Goal: Task Accomplishment & Management: Manage account settings

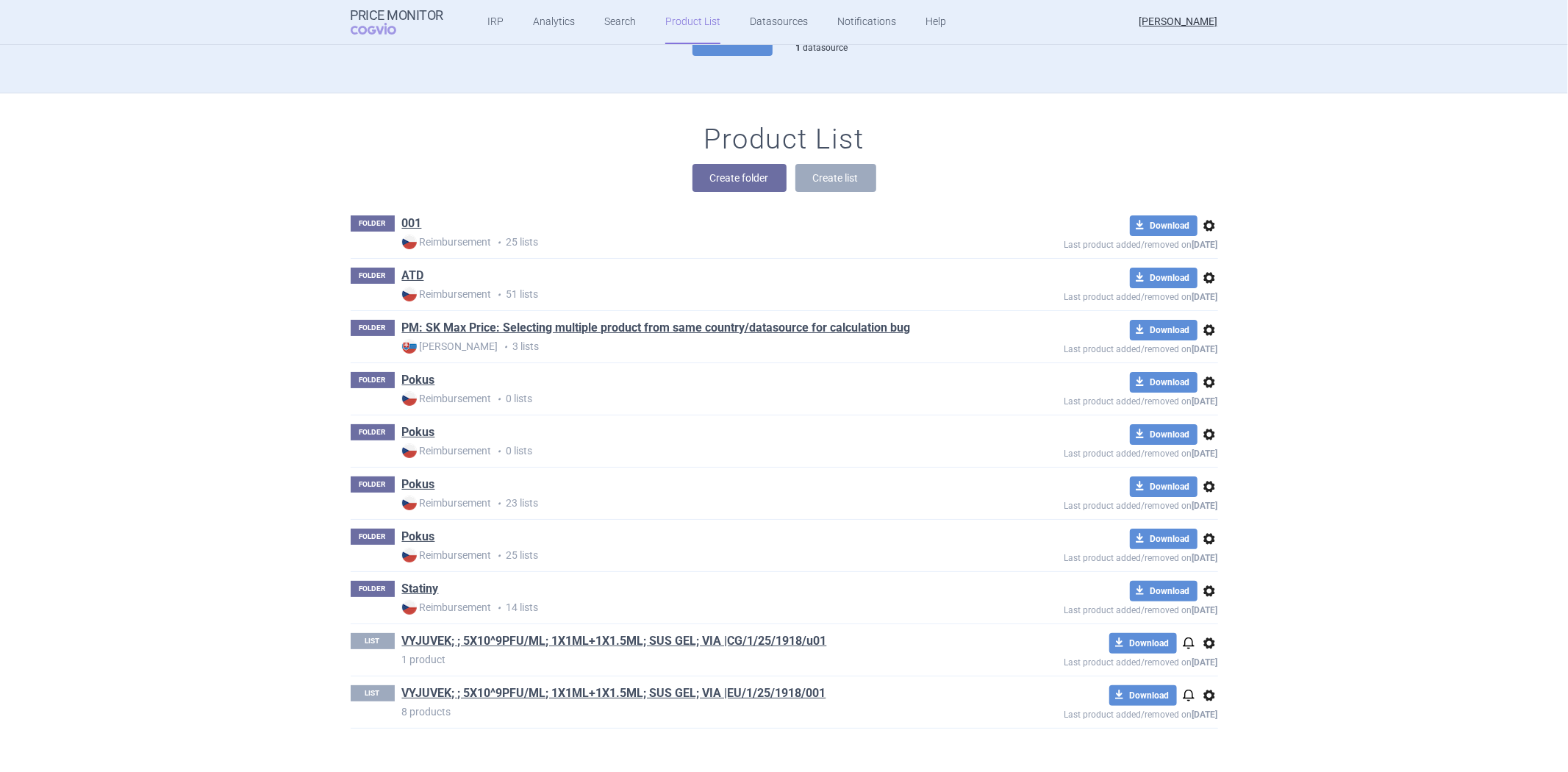
scroll to position [85, 0]
click at [792, 641] on link "VYJUVEK; ; 5X10^9PFU/ML; 1X1ML+1X1.5ML; SUS GEL; VIA |CG/1/25/1918/u01" at bounding box center [615, 641] width 425 height 16
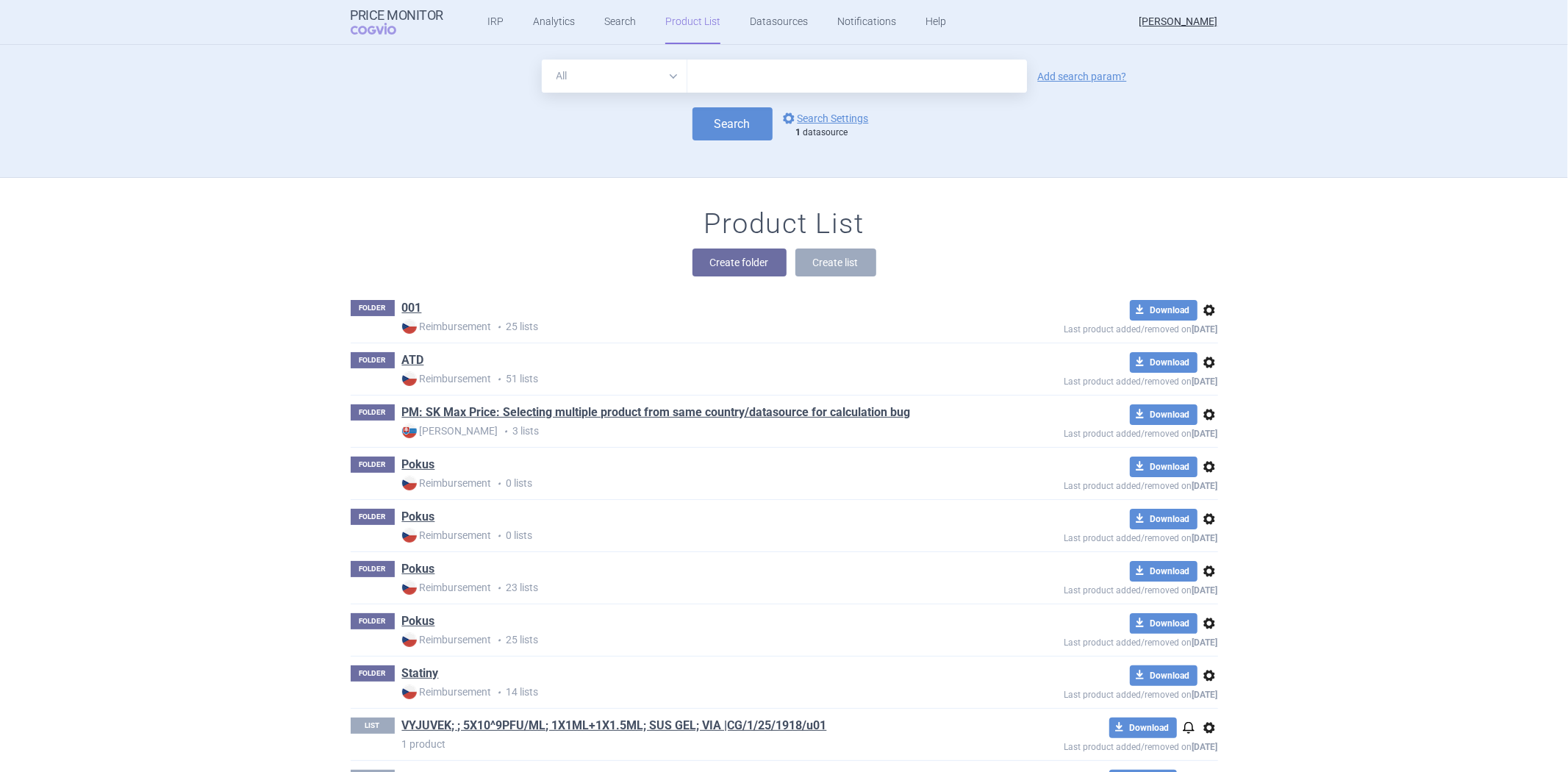
scroll to position [85, 0]
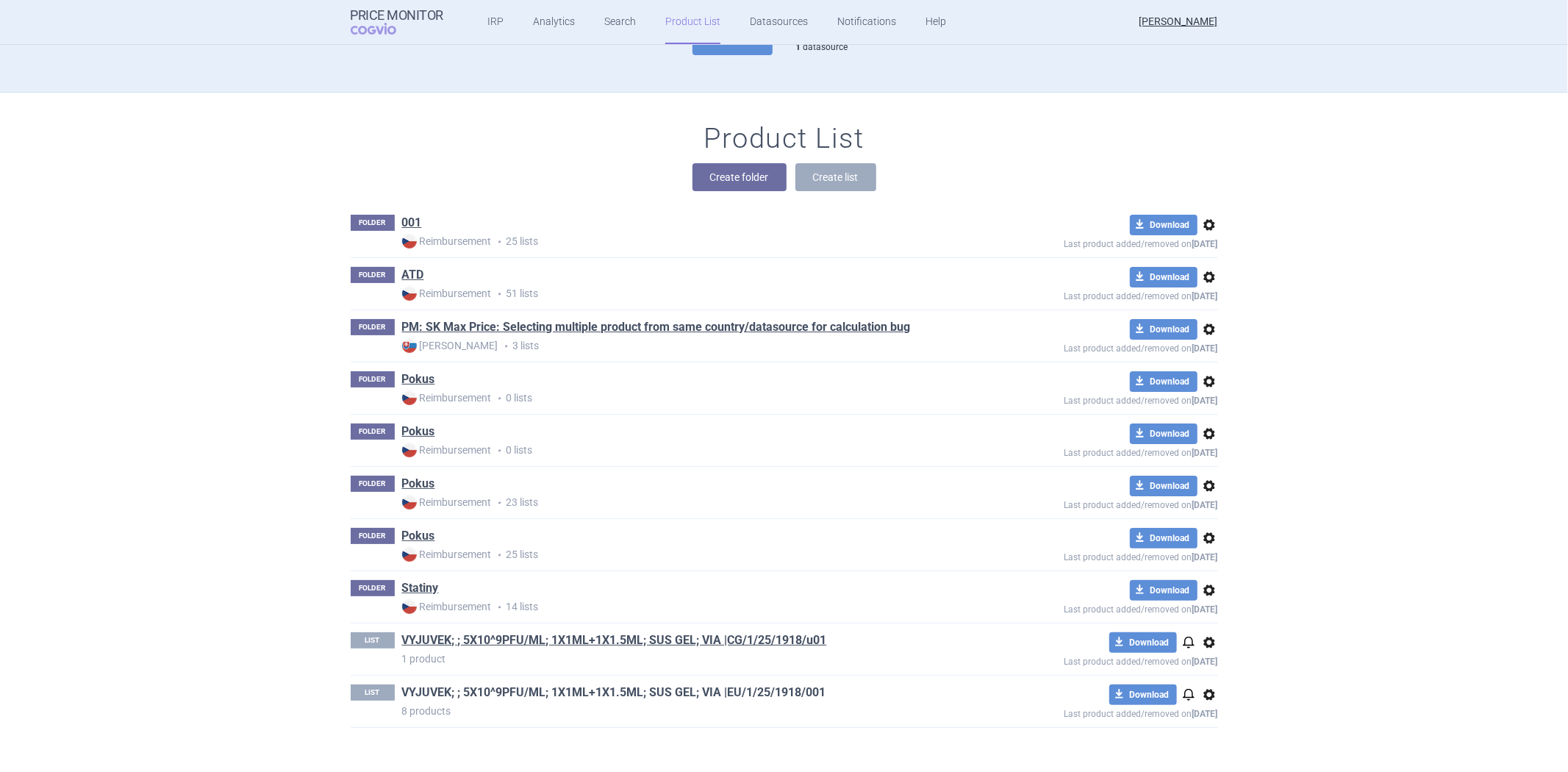
click at [543, 691] on link "VYJUVEK; ; 5X10^9PFU/ML; 1X1ML+1X1.5ML; SUS GEL; VIA |EU/1/25/1918/001" at bounding box center [614, 693] width 424 height 16
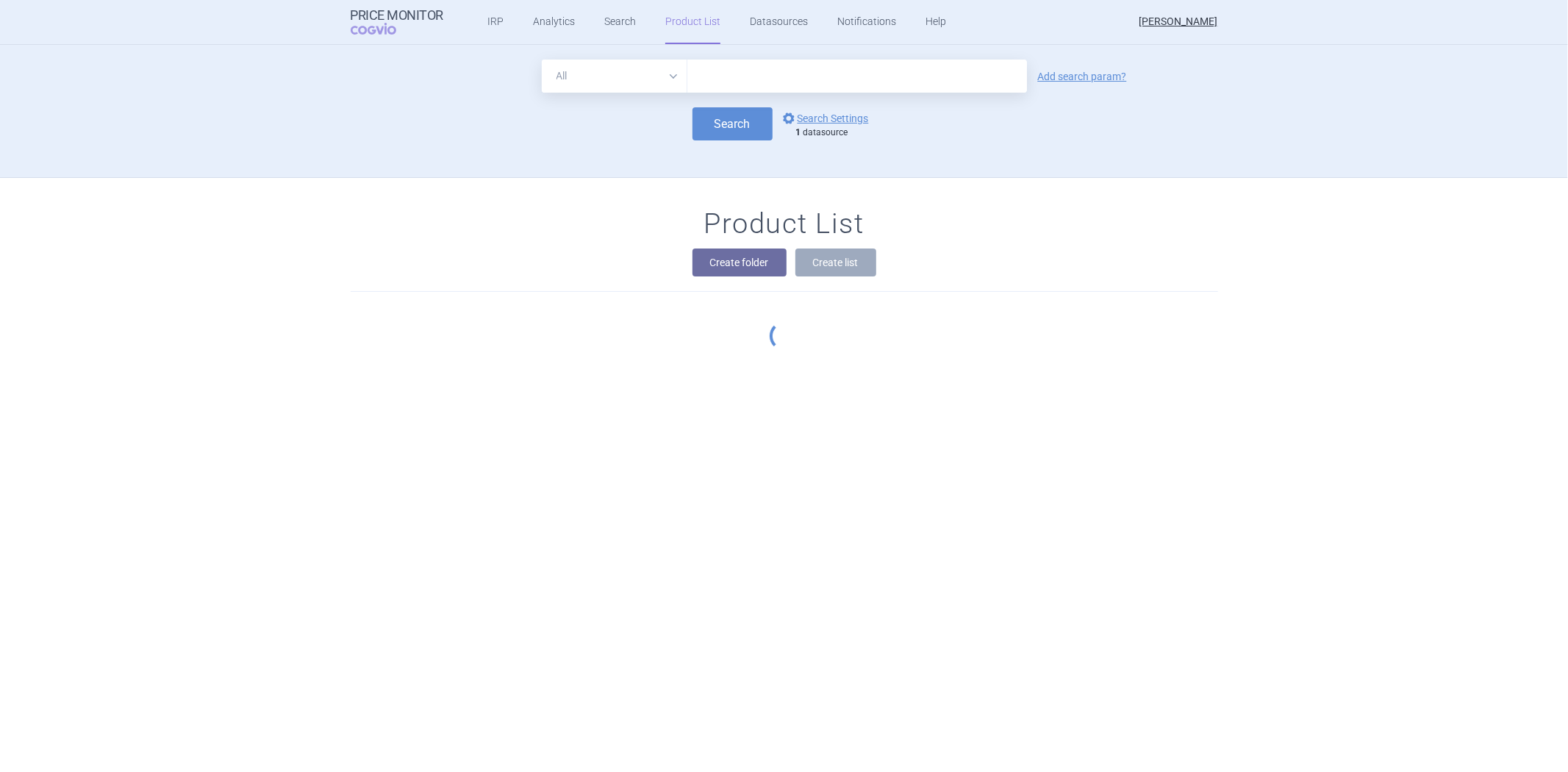
scroll to position [85, 0]
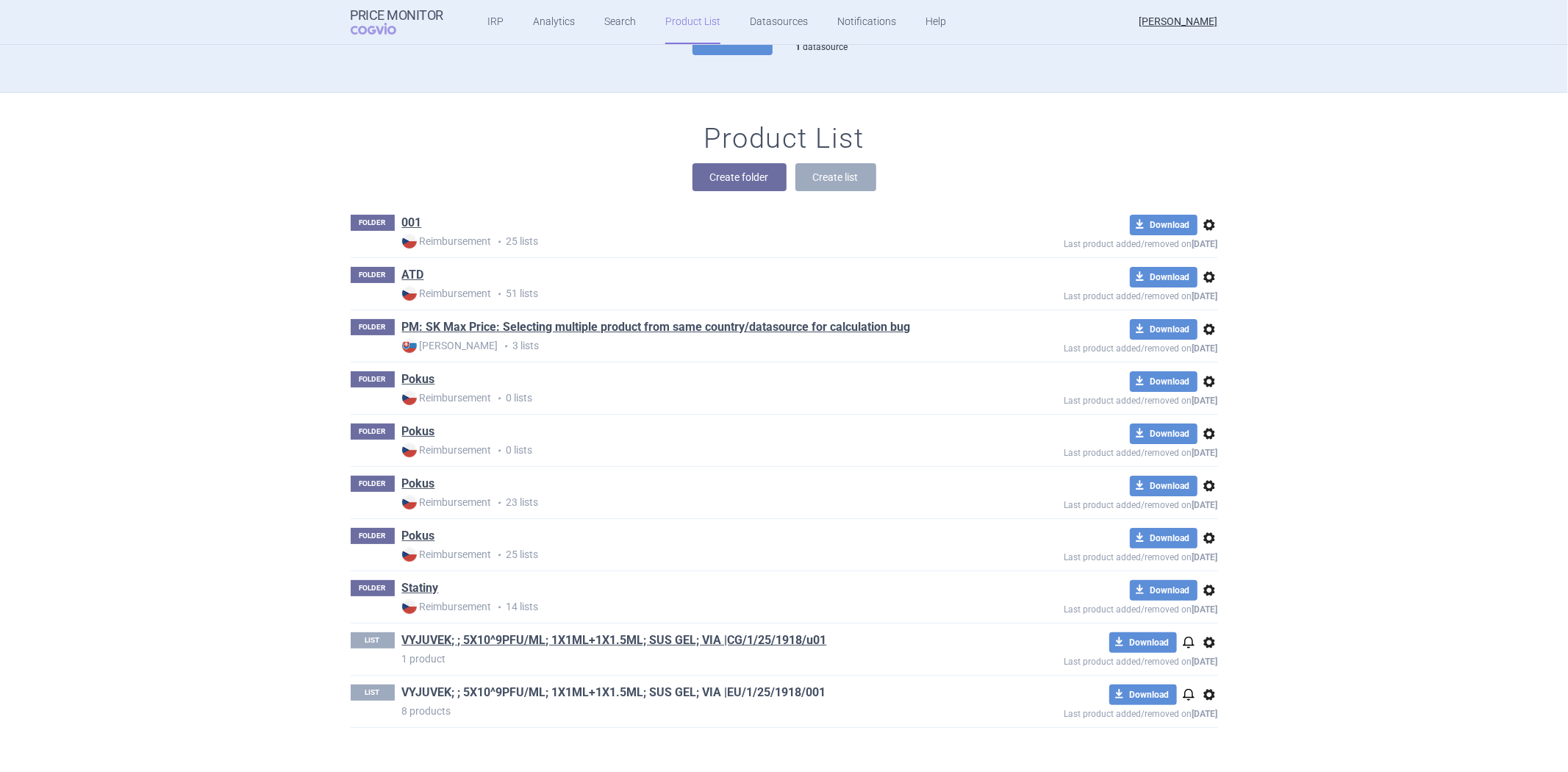
click at [606, 692] on link "VYJUVEK; ; 5X10^9PFU/ML; 1X1ML+1X1.5ML; SUS GEL; VIA |EU/1/25/1918/001" at bounding box center [614, 693] width 424 height 16
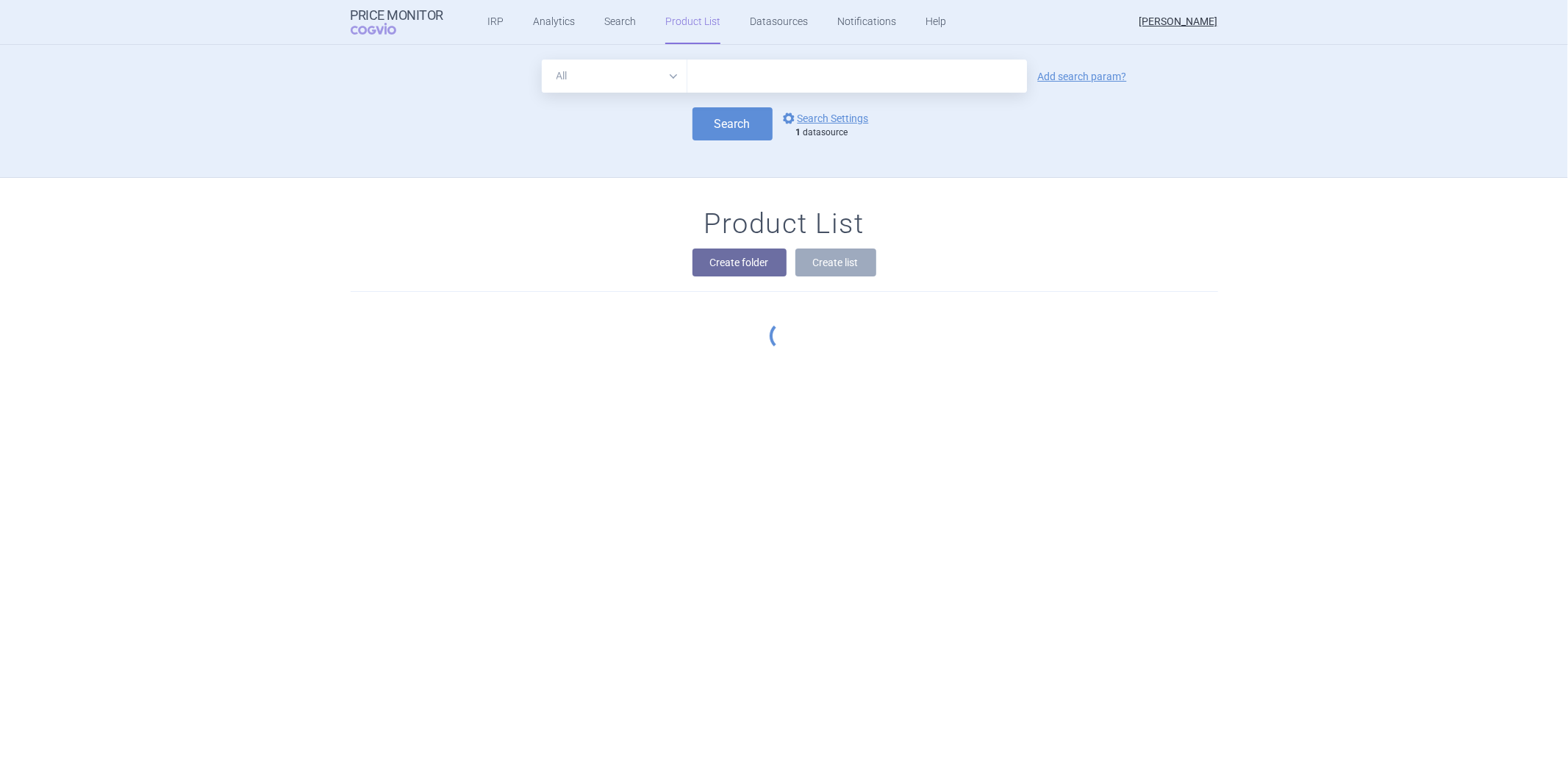
scroll to position [85, 0]
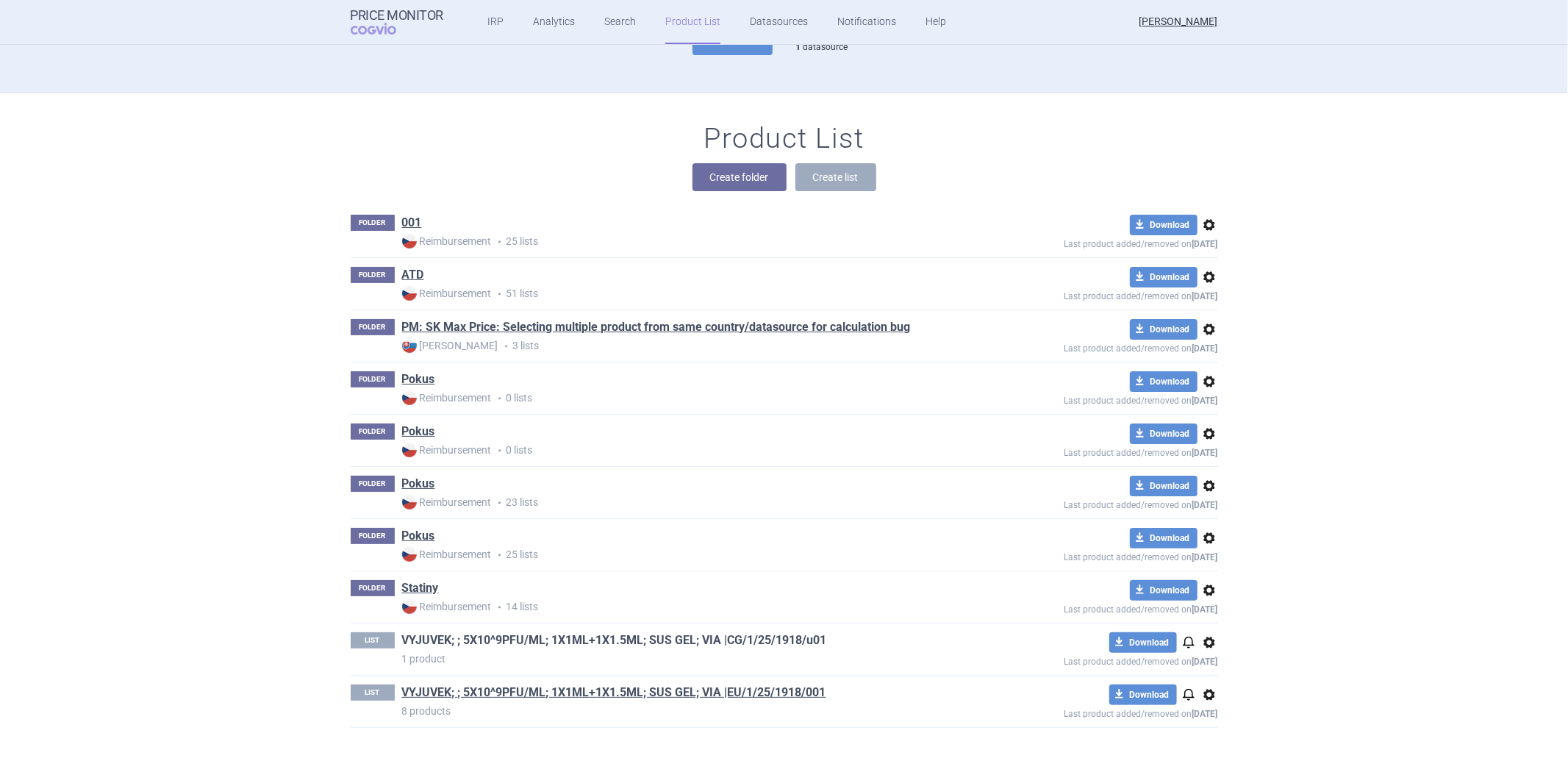
click at [494, 637] on link "VYJUVEK; ; 5X10^9PFU/ML; 1X1ML+1X1.5ML; SUS GEL; VIA |CG/1/25/1918/u01" at bounding box center [615, 641] width 425 height 16
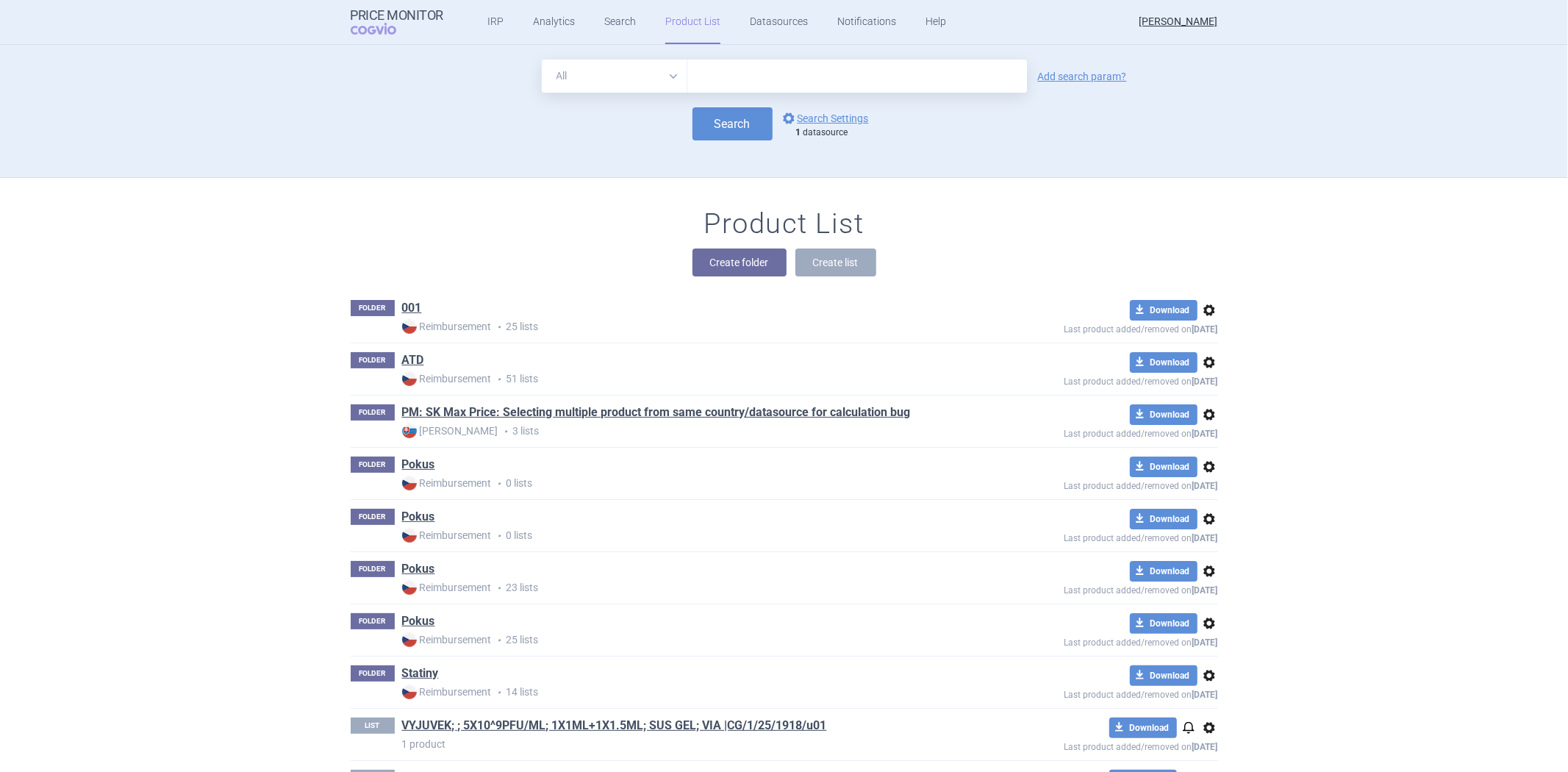
scroll to position [85, 0]
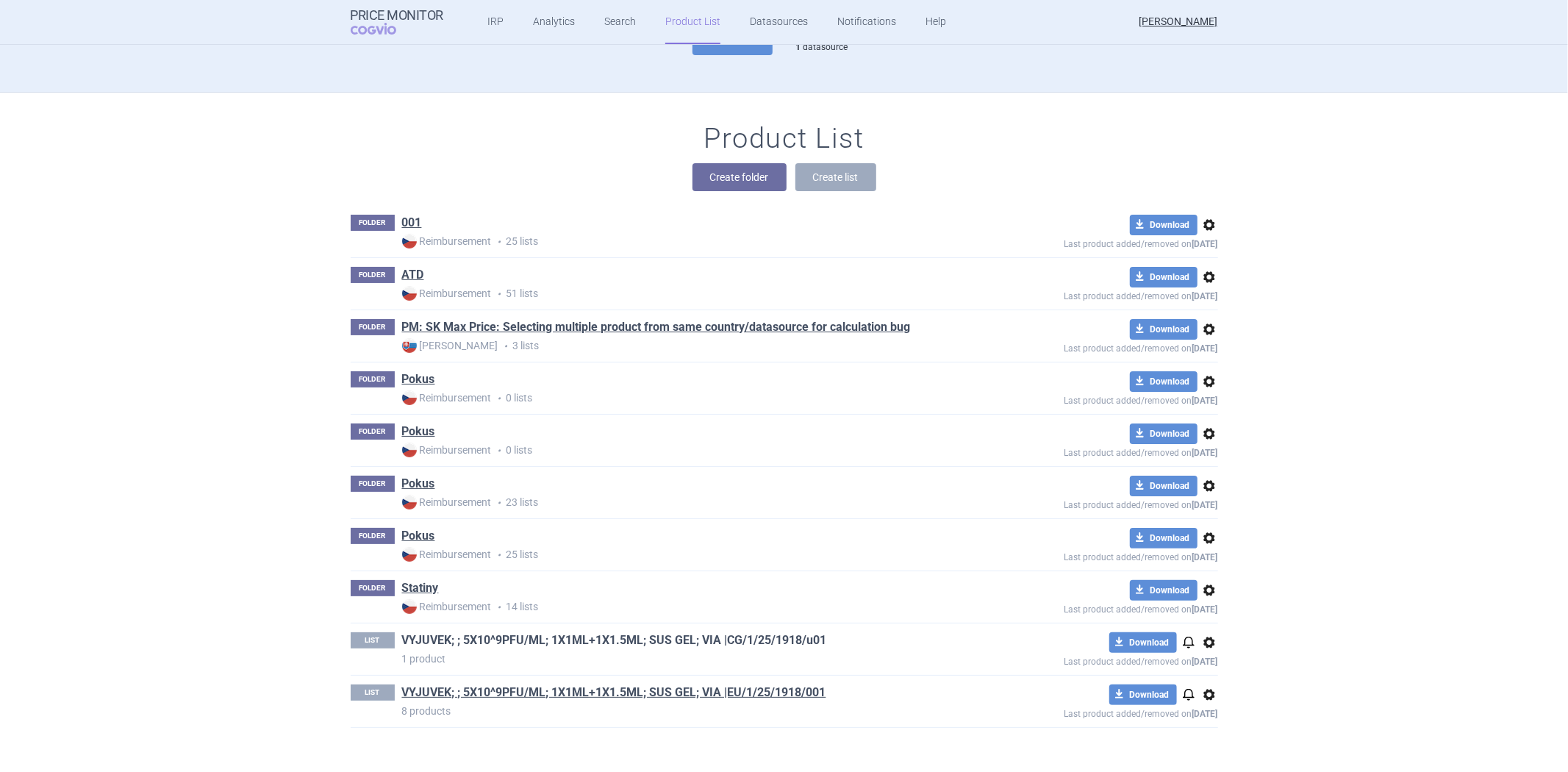
click at [811, 640] on link "VYJUVEK; ; 5X10^9PFU/ML; 1X1ML+1X1.5ML; SUS GEL; VIA |CG/1/25/1918/u01" at bounding box center [615, 641] width 425 height 16
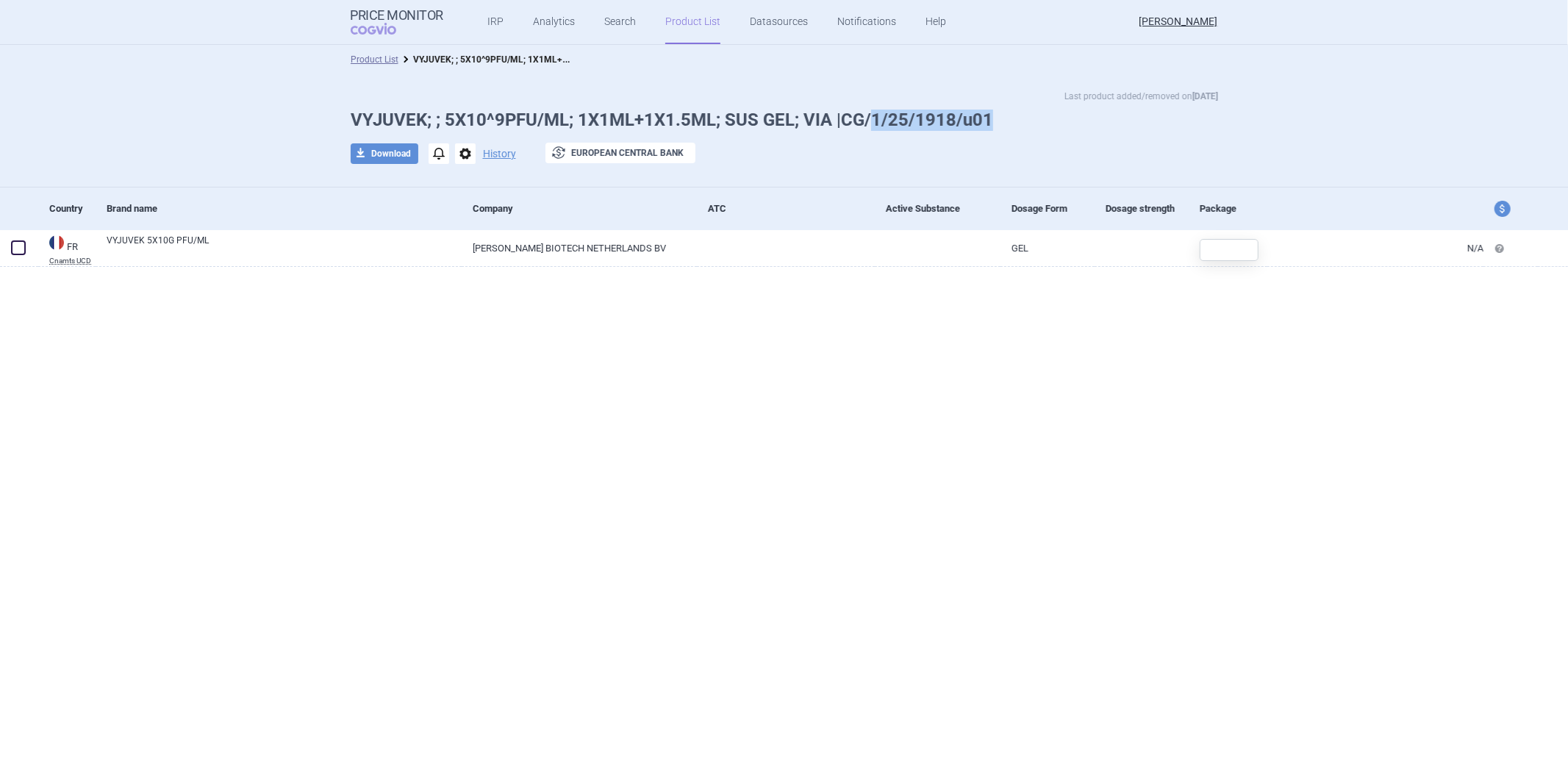
drag, startPoint x: 995, startPoint y: 116, endPoint x: 867, endPoint y: 121, distance: 128.1
click at [867, 121] on h1 "VYJUVEK; ; 5X10^9PFU/ML; 1X1ML+1X1.5ML; SUS GEL; VIA |CG/1/25/1918/u01" at bounding box center [784, 120] width 867 height 22
copy h1 "1/25/1918/u01"
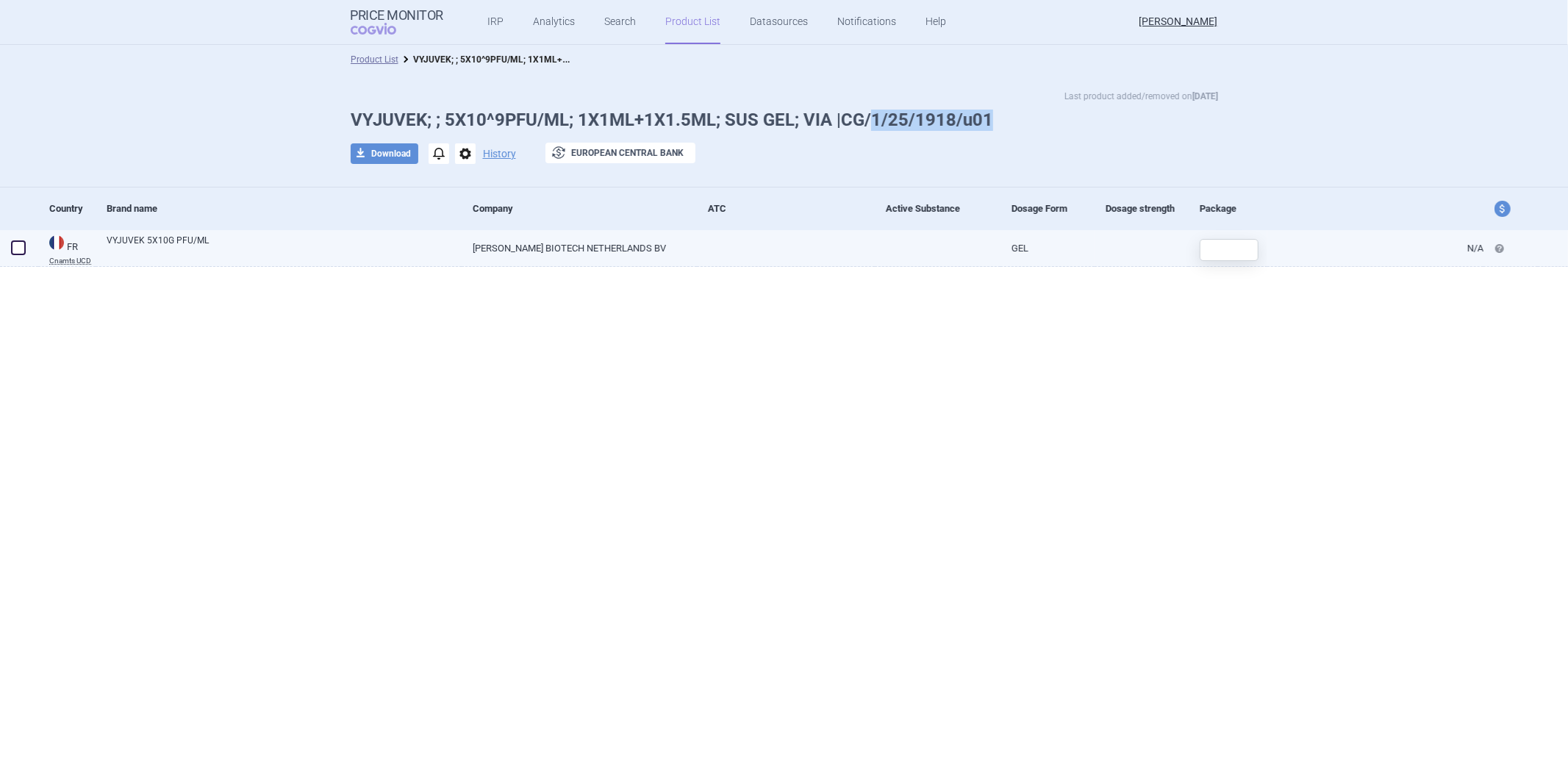
click at [522, 256] on link "[PERSON_NAME] BIOTECH NETHERLANDS BV" at bounding box center [579, 248] width 236 height 36
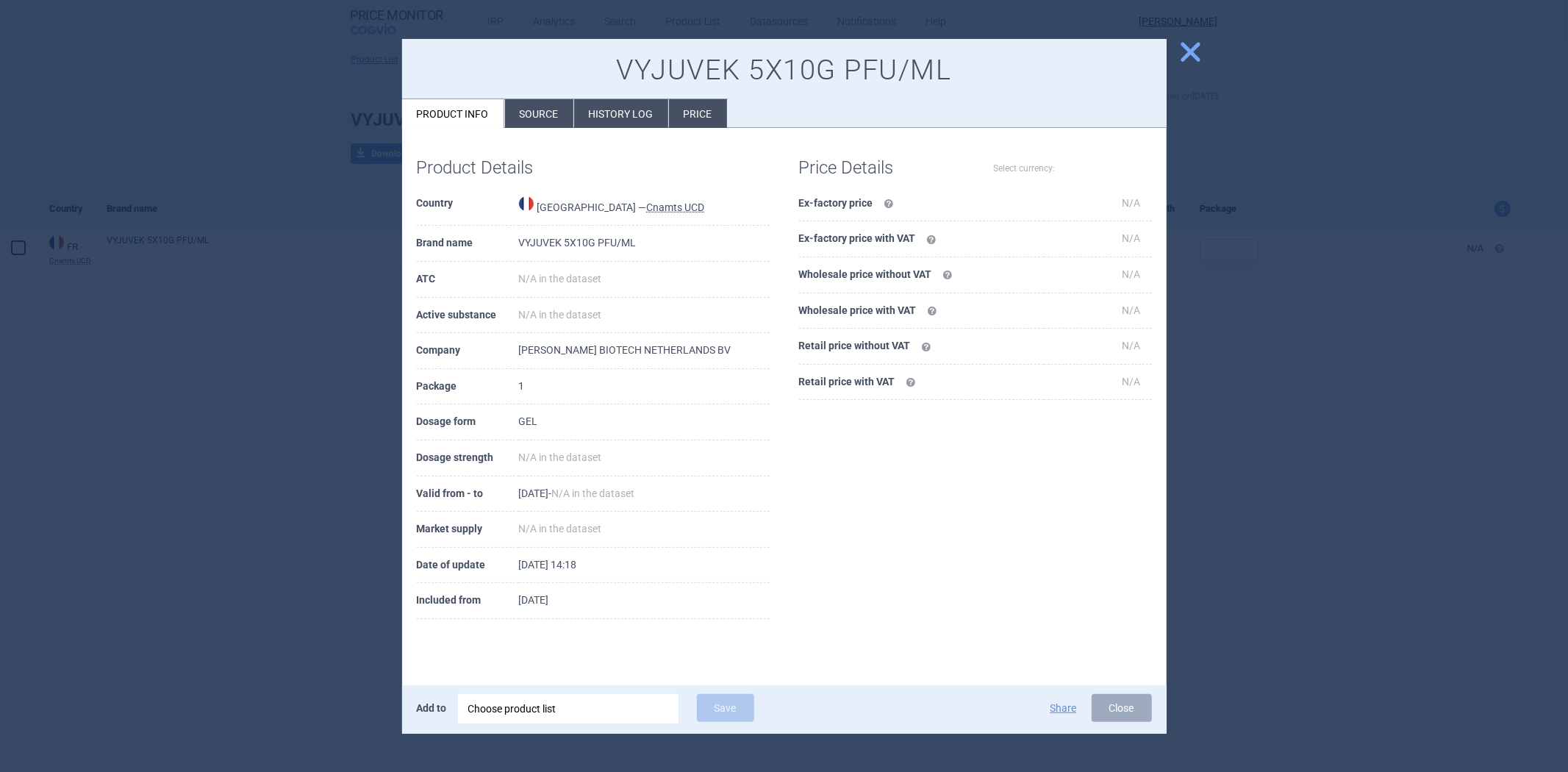
select select "EUR"
click at [549, 110] on li "Source" at bounding box center [538, 114] width 68 height 28
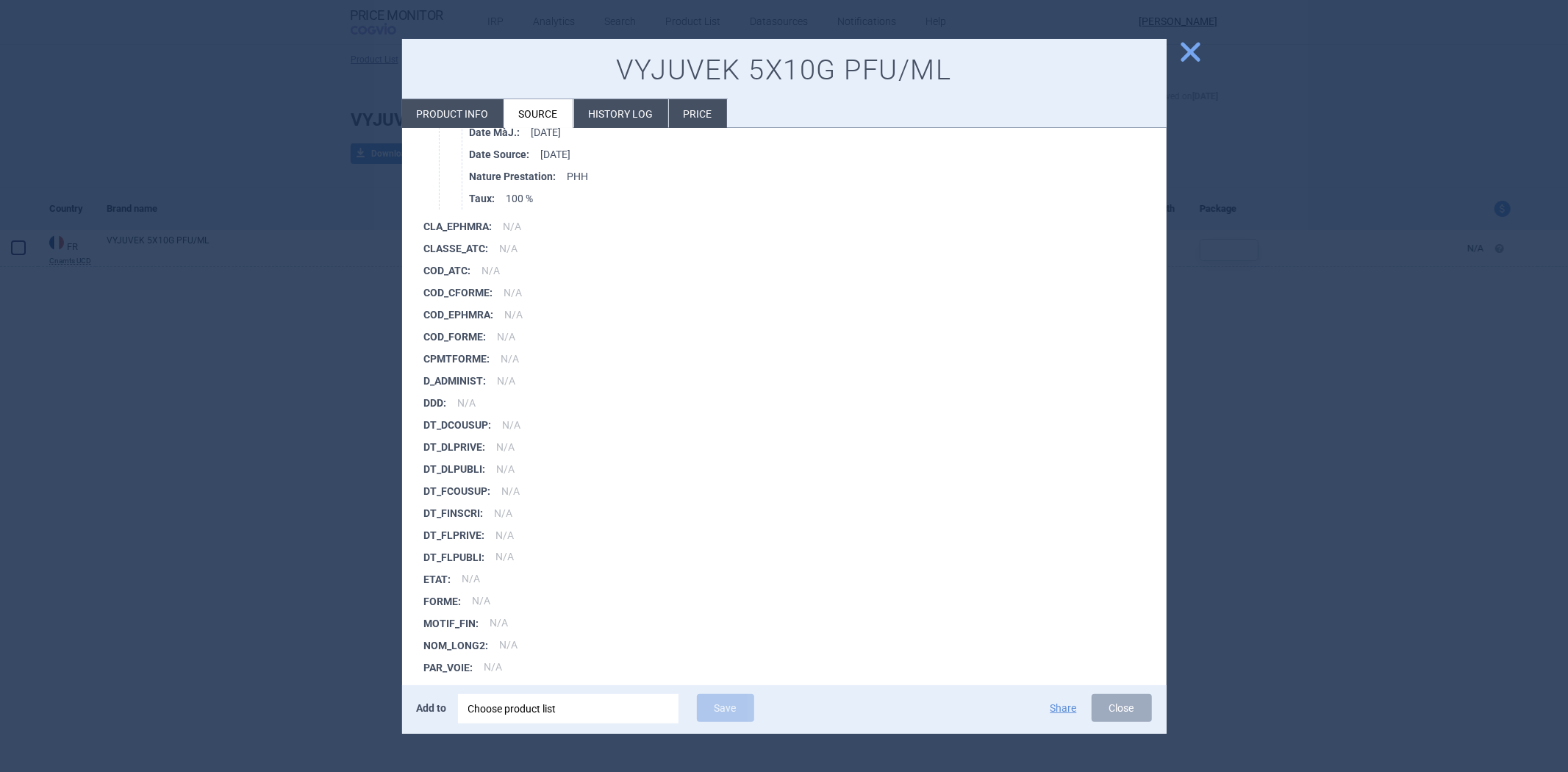
scroll to position [2080, 0]
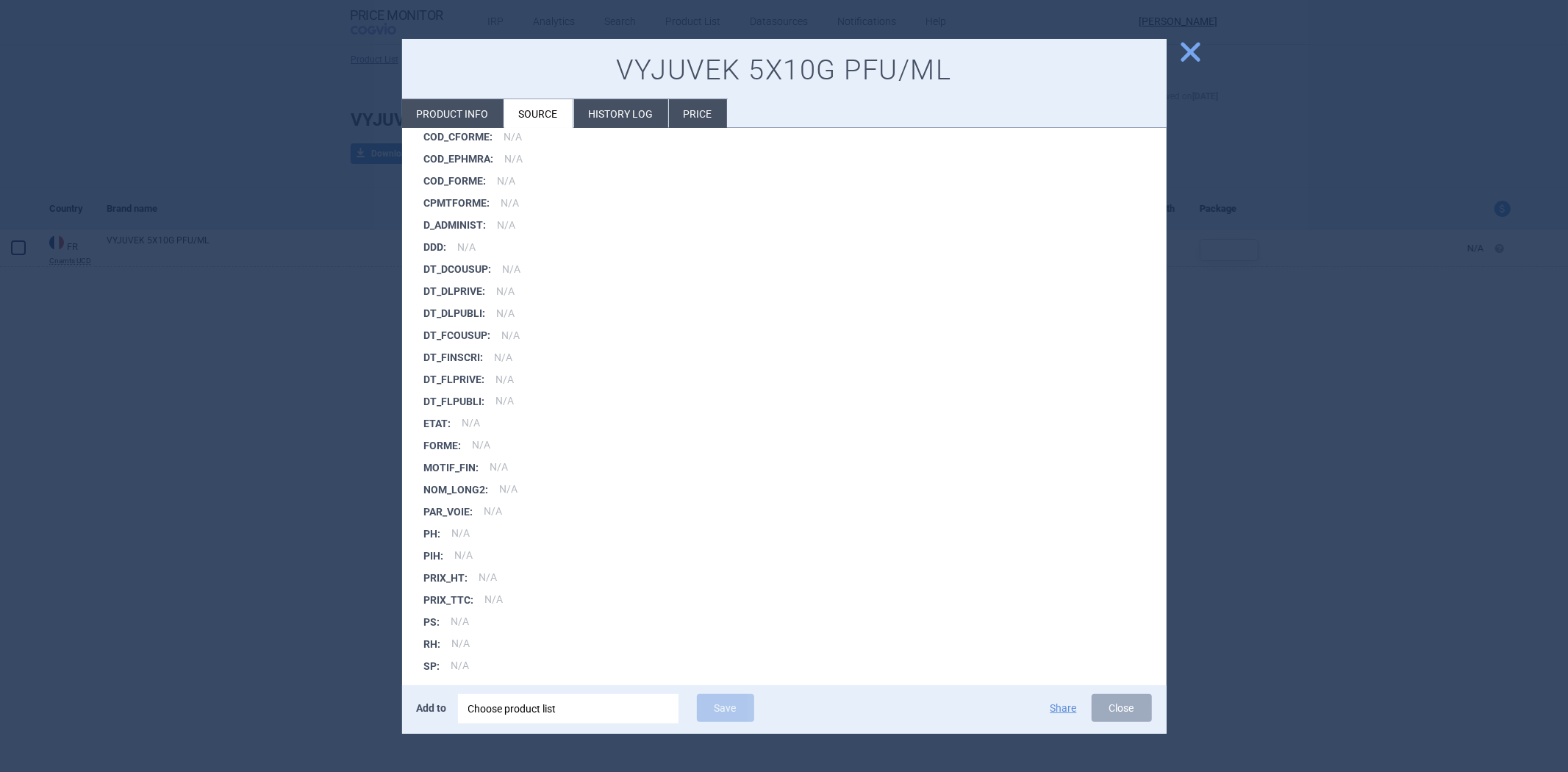
click at [471, 110] on li "Product info" at bounding box center [453, 114] width 102 height 28
select select "EUR"
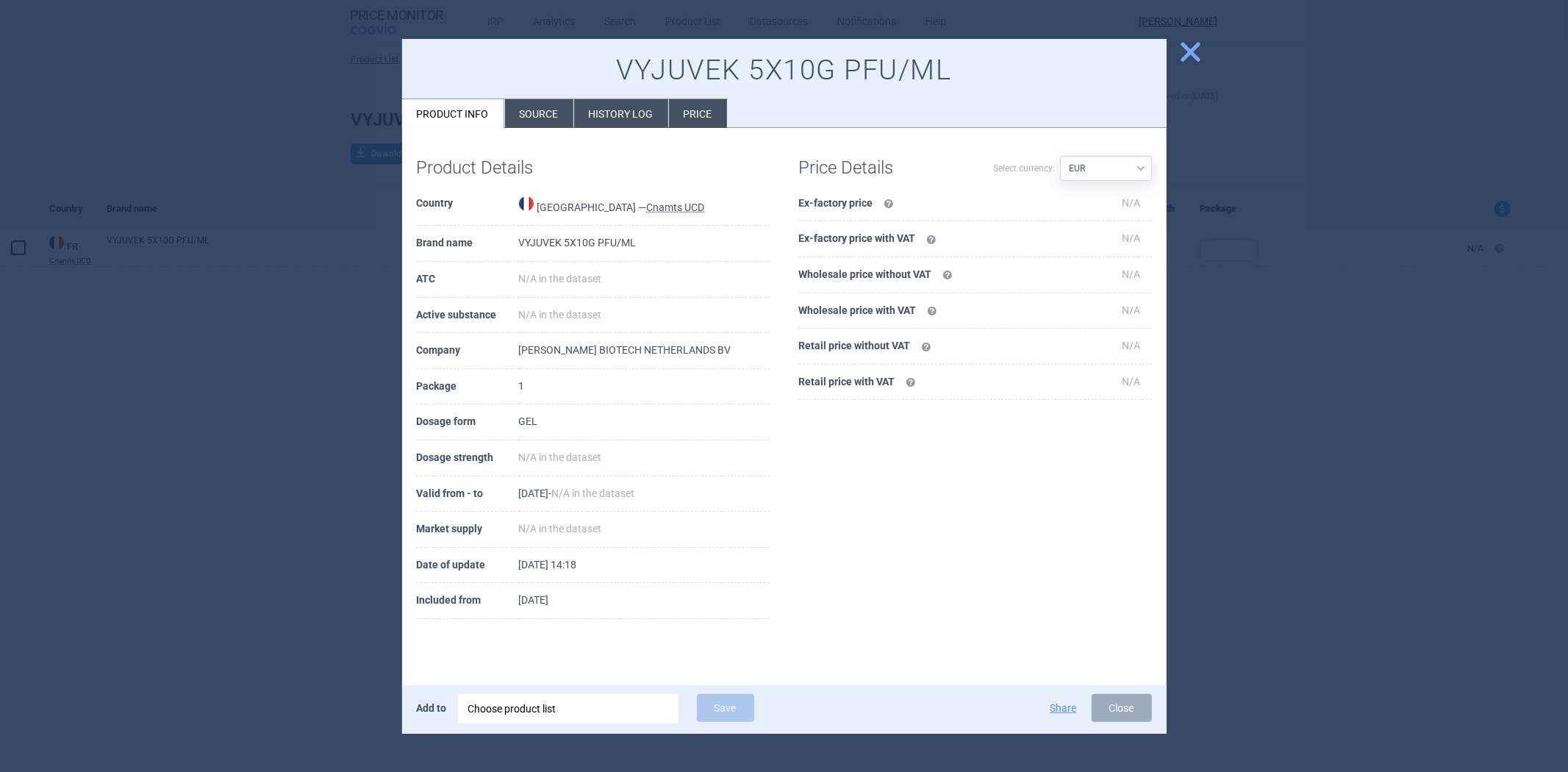
click at [532, 126] on li "Source" at bounding box center [538, 114] width 68 height 28
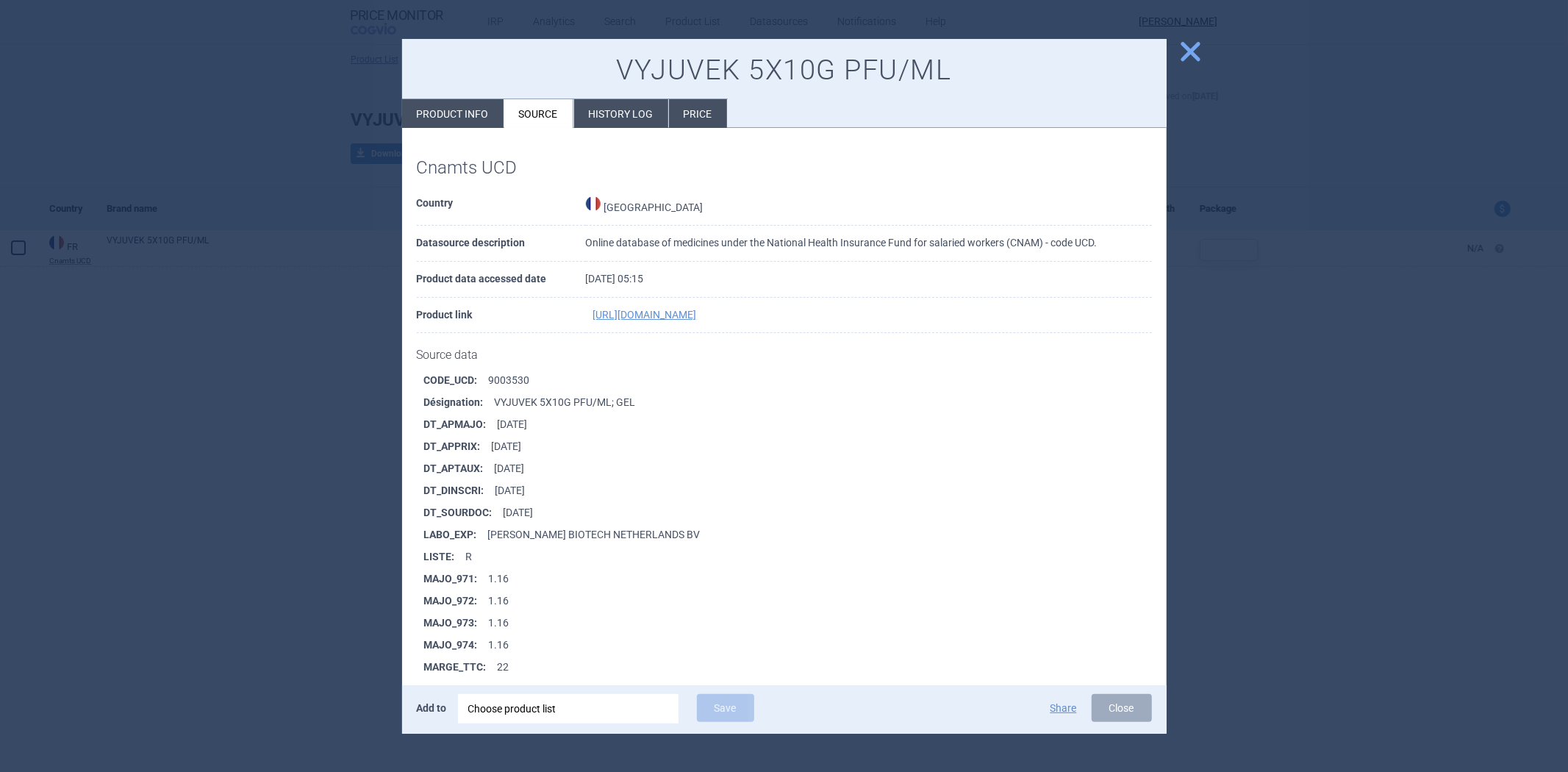
click at [1182, 56] on span "close" at bounding box center [1190, 52] width 25 height 25
select select "EUR"
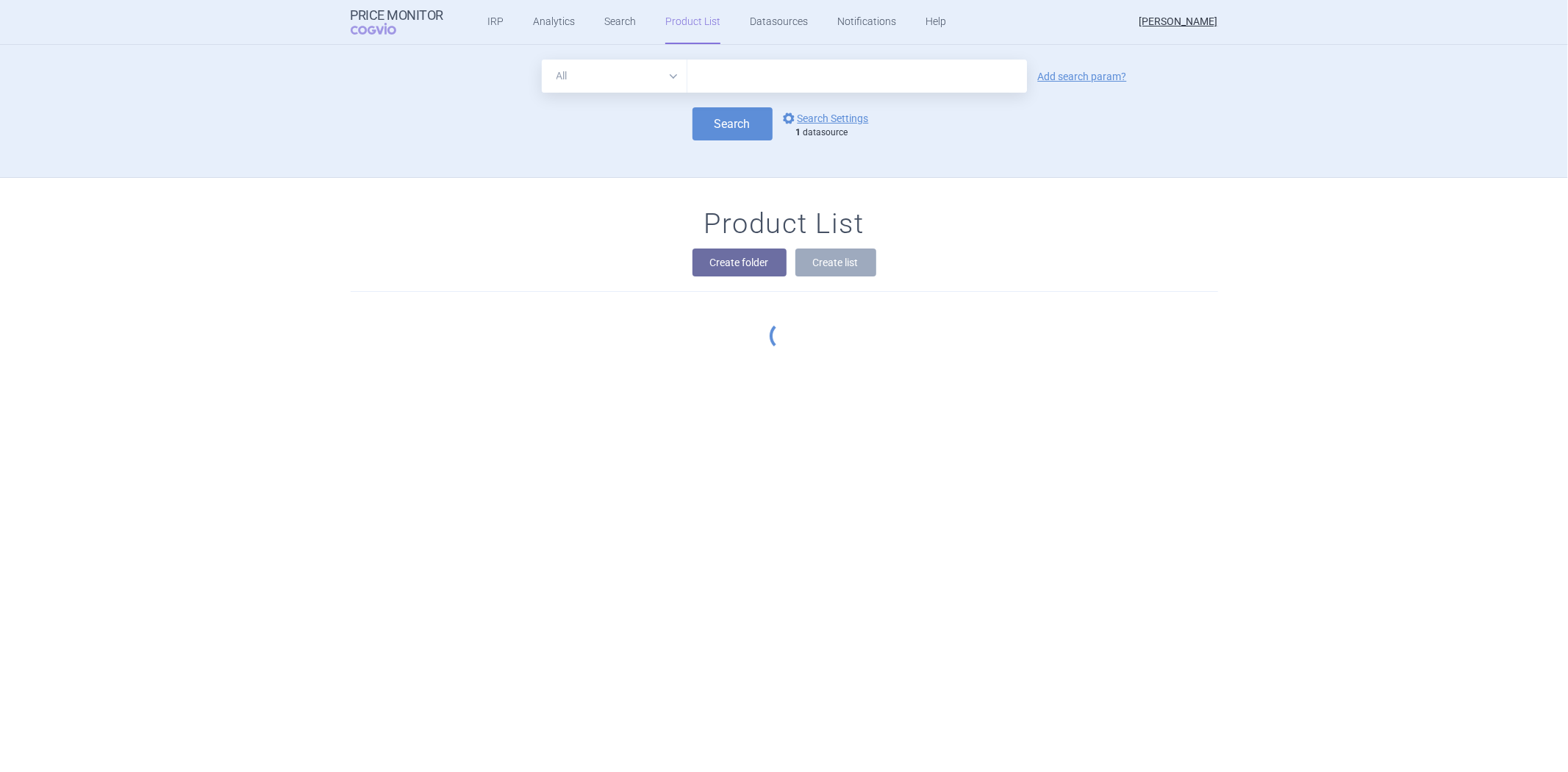
scroll to position [85, 0]
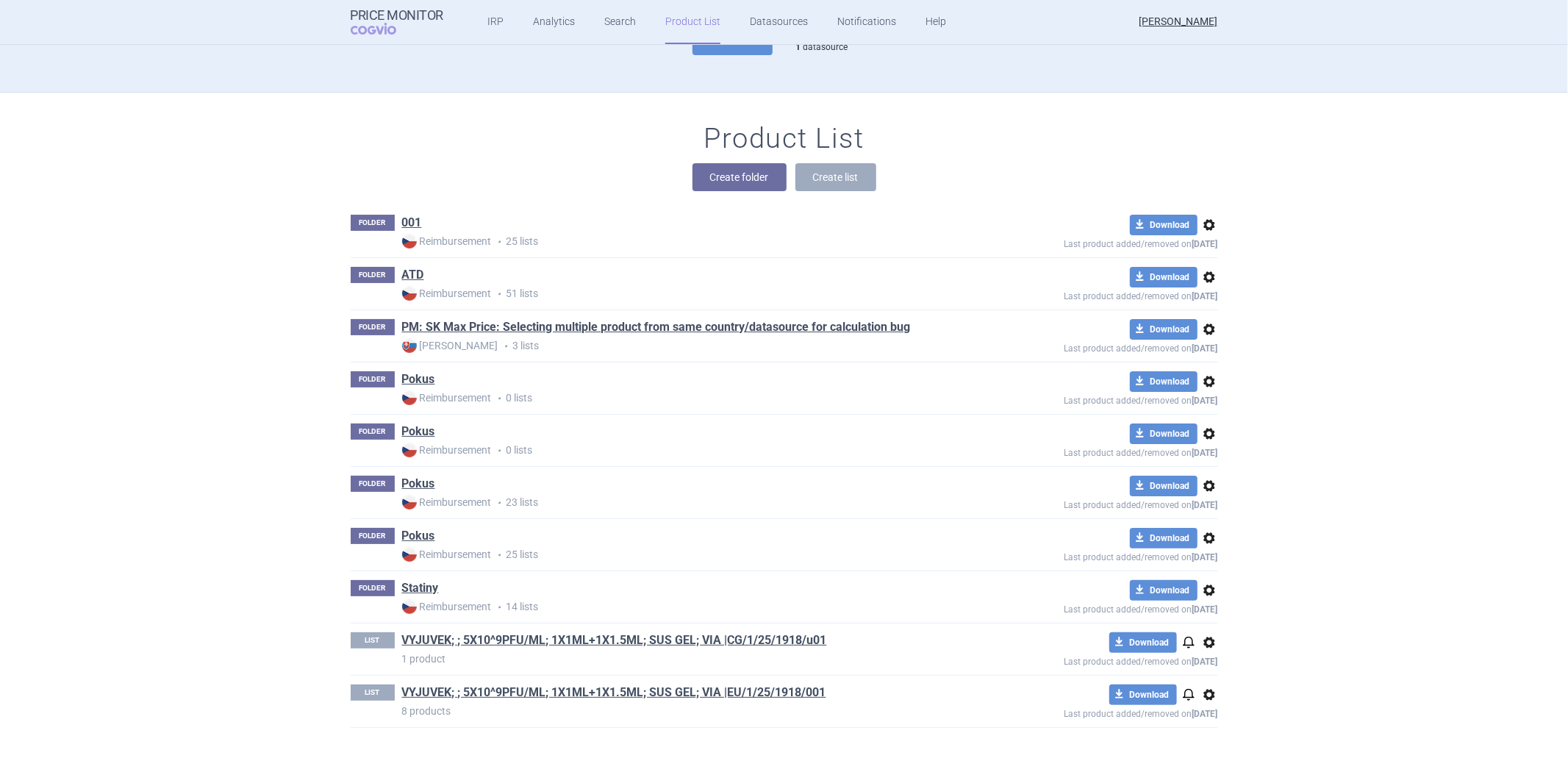
click at [1209, 635] on span "options" at bounding box center [1210, 643] width 18 height 18
click at [1202, 725] on button "Delete" at bounding box center [1202, 729] width 47 height 22
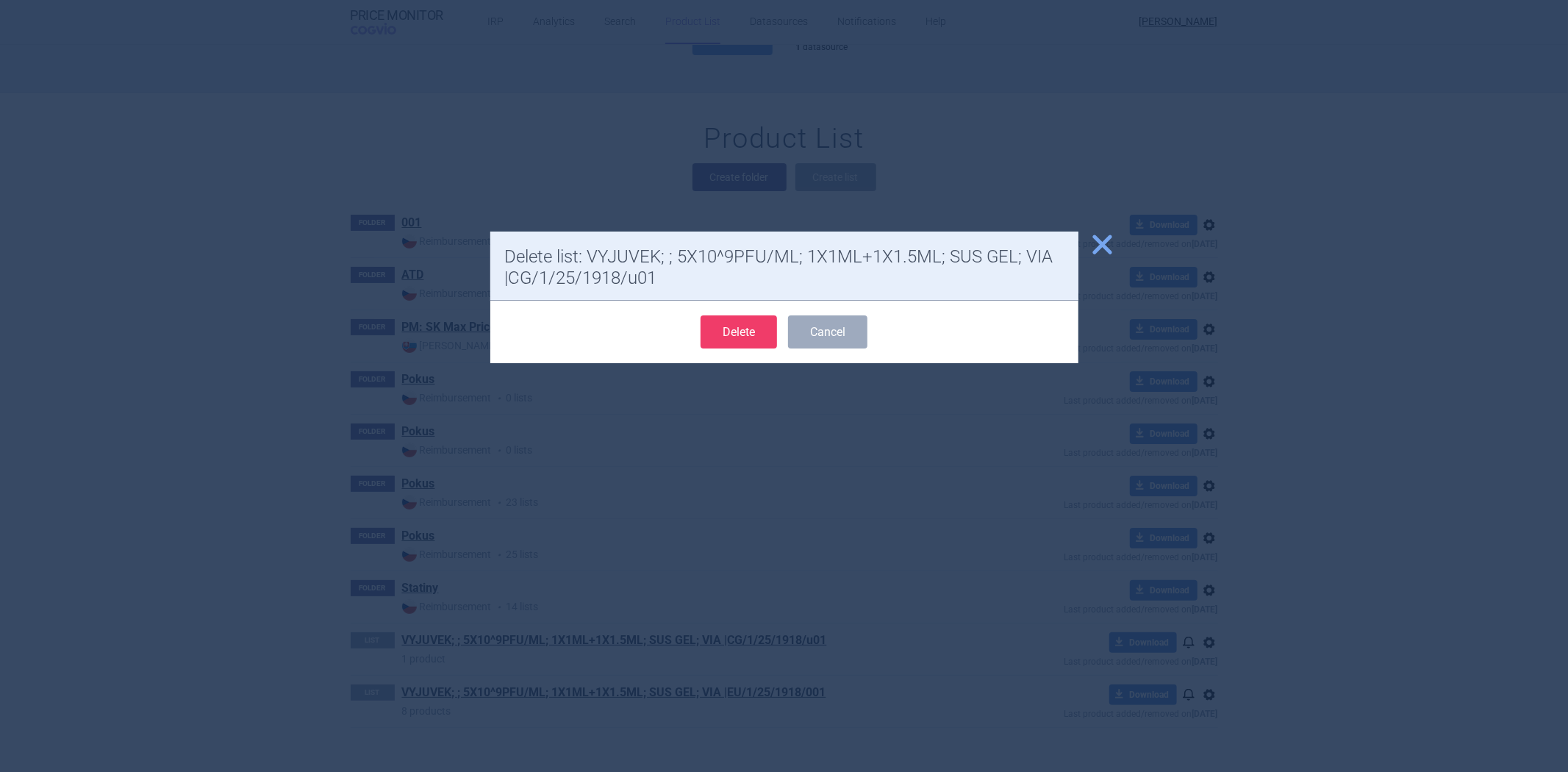
click at [745, 336] on button "Delete" at bounding box center [739, 332] width 76 height 33
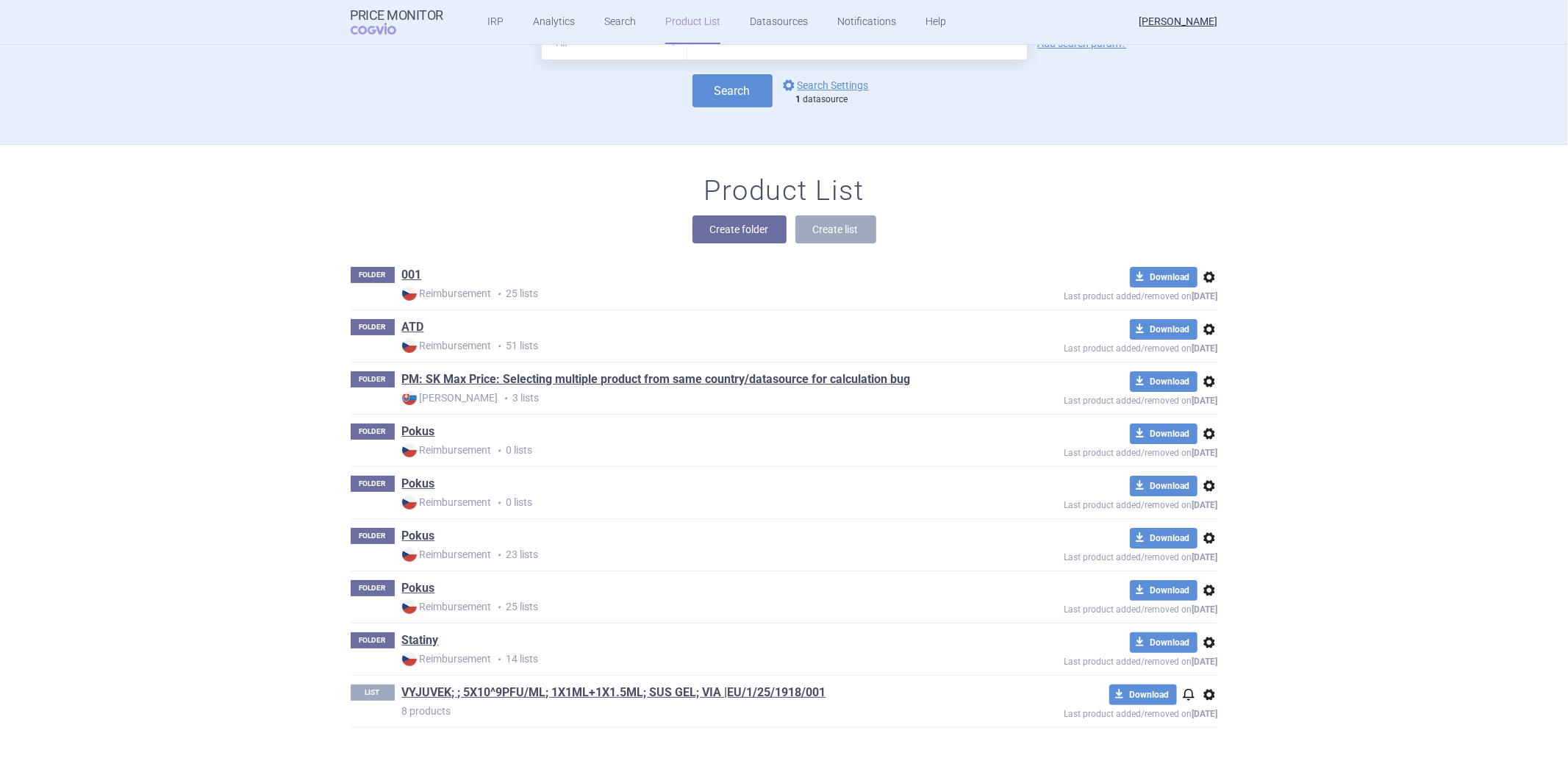
scroll to position [33, 0]
click at [1208, 692] on span "options" at bounding box center [1210, 695] width 18 height 18
click at [1210, 723] on button "Rename" at bounding box center [1202, 721] width 47 height 22
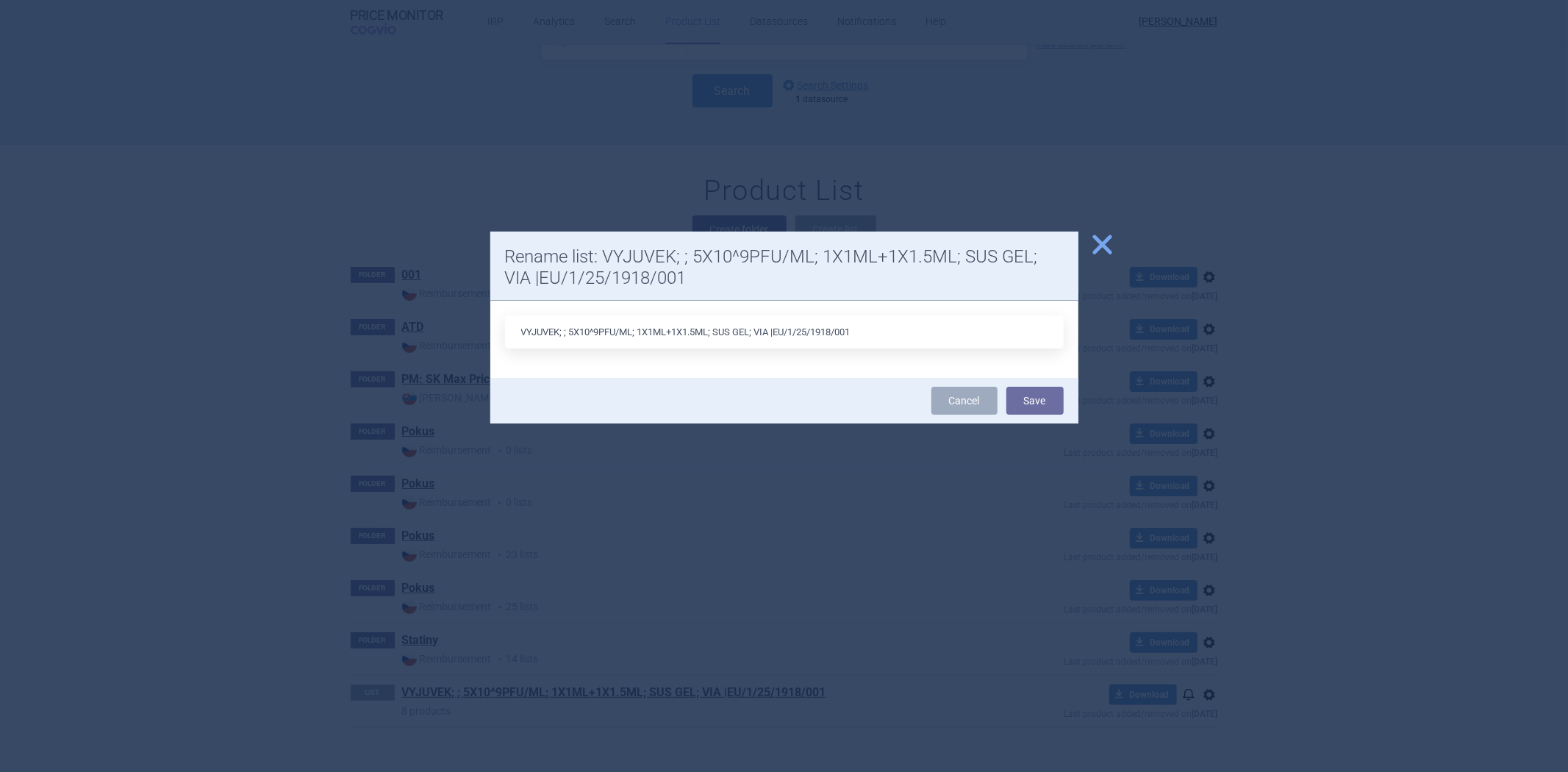
drag, startPoint x: 901, startPoint y: 331, endPoint x: 777, endPoint y: 328, distance: 124.0
click at [777, 328] on input "VYJUVEK; ; 5X10^9PFU/ML; 1X1ML+1X1.5ML; SUS GEL; VIA |EU/1/25/1918/001" at bounding box center [784, 332] width 559 height 33
click at [562, 334] on input "VYJUVEK; ; 5X10^9PFU/ML; 1X1ML+1X1.5ML; SUS GEL; VIA" at bounding box center [784, 332] width 559 height 33
click at [566, 329] on input "VYJUVEK; ; 5X10^9PFU/ML; 1X1ML+1X1.5ML; SUS GEL; VIA" at bounding box center [784, 332] width 559 height 33
type input "VYJUVEK; 5X10^9PFU/ML; 1X1ML+1X1.5ML; SUS GEL; VIA"
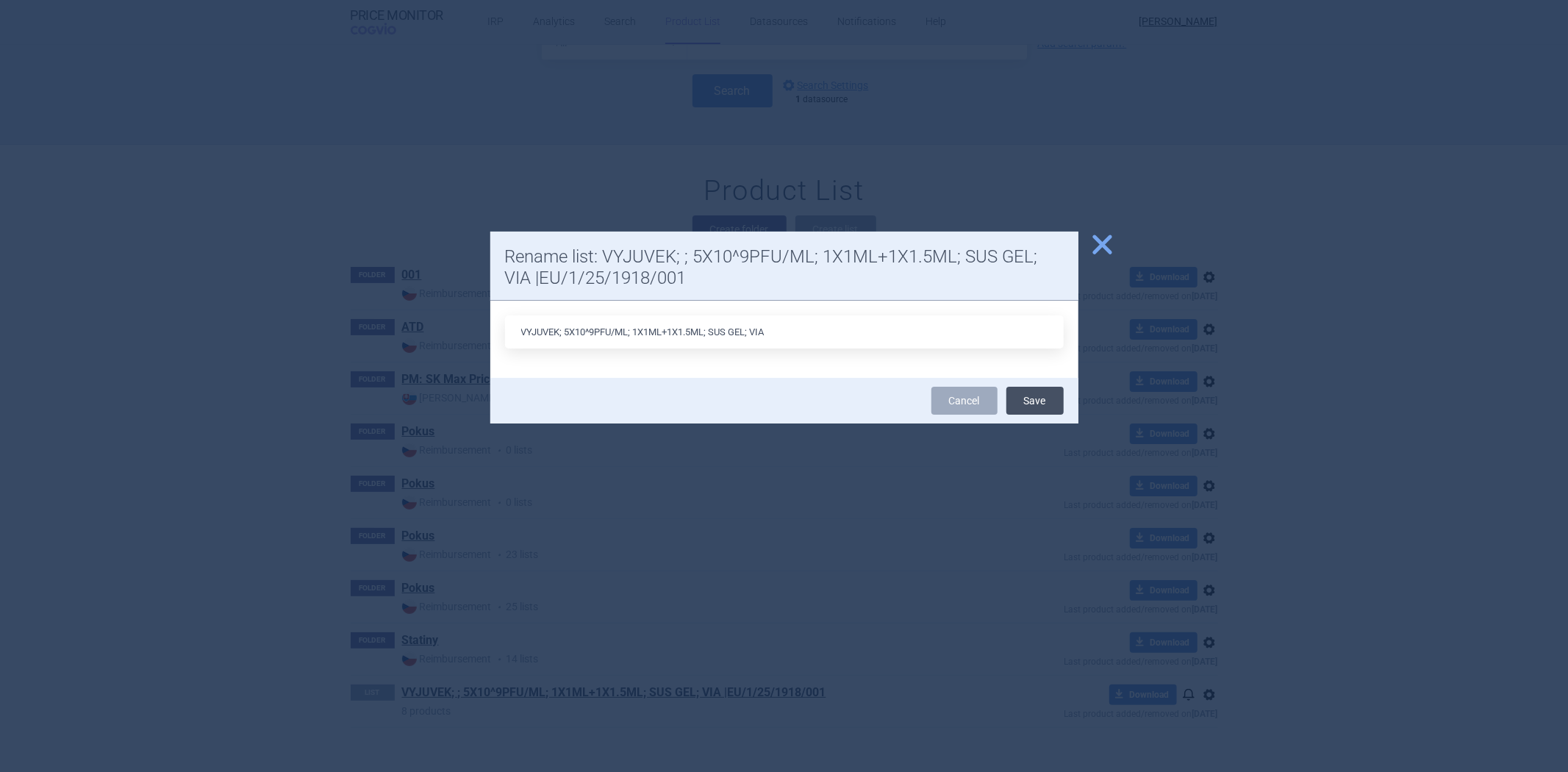
click at [1033, 405] on button "Save" at bounding box center [1035, 400] width 58 height 28
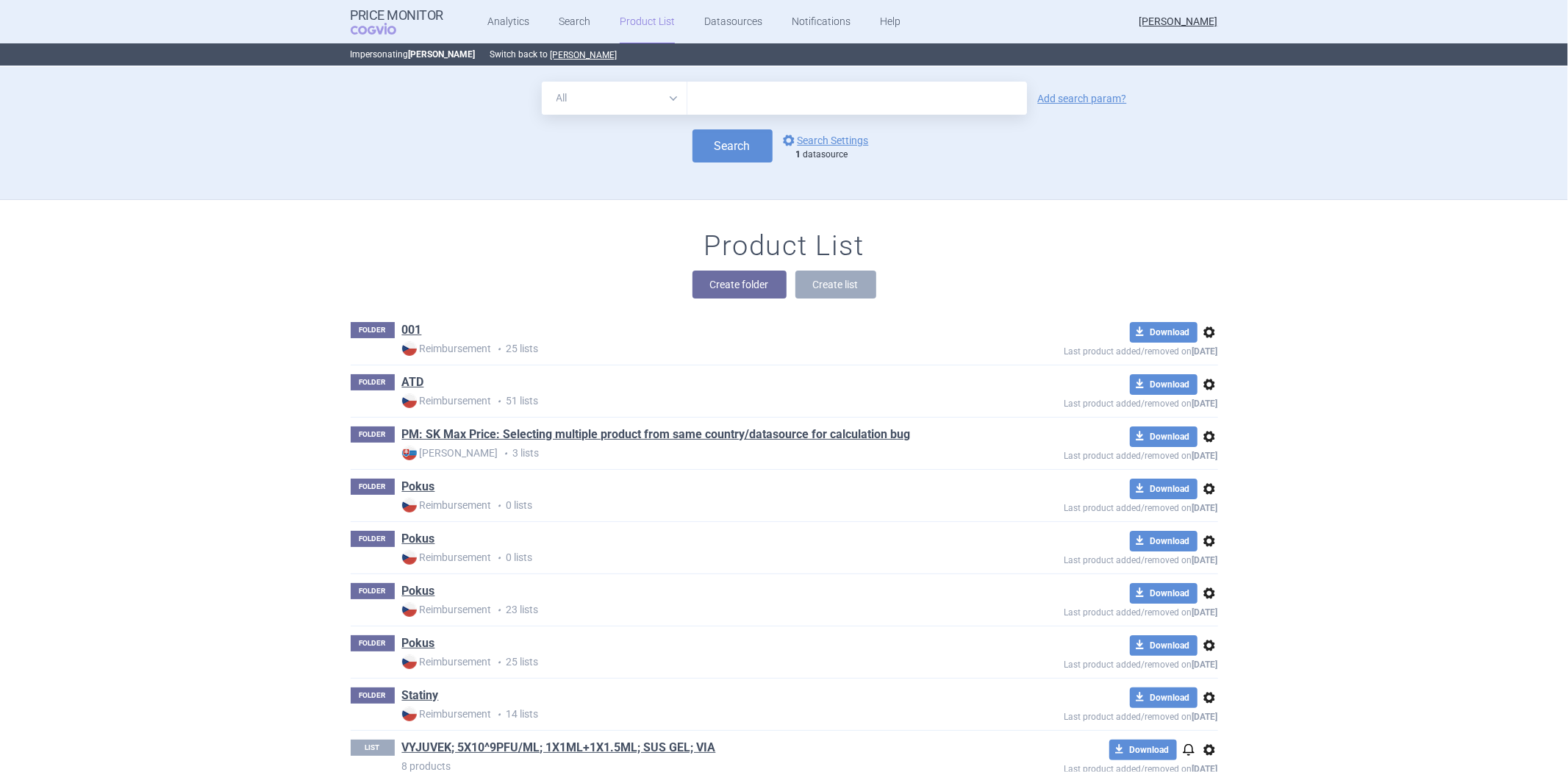
scroll to position [55, 0]
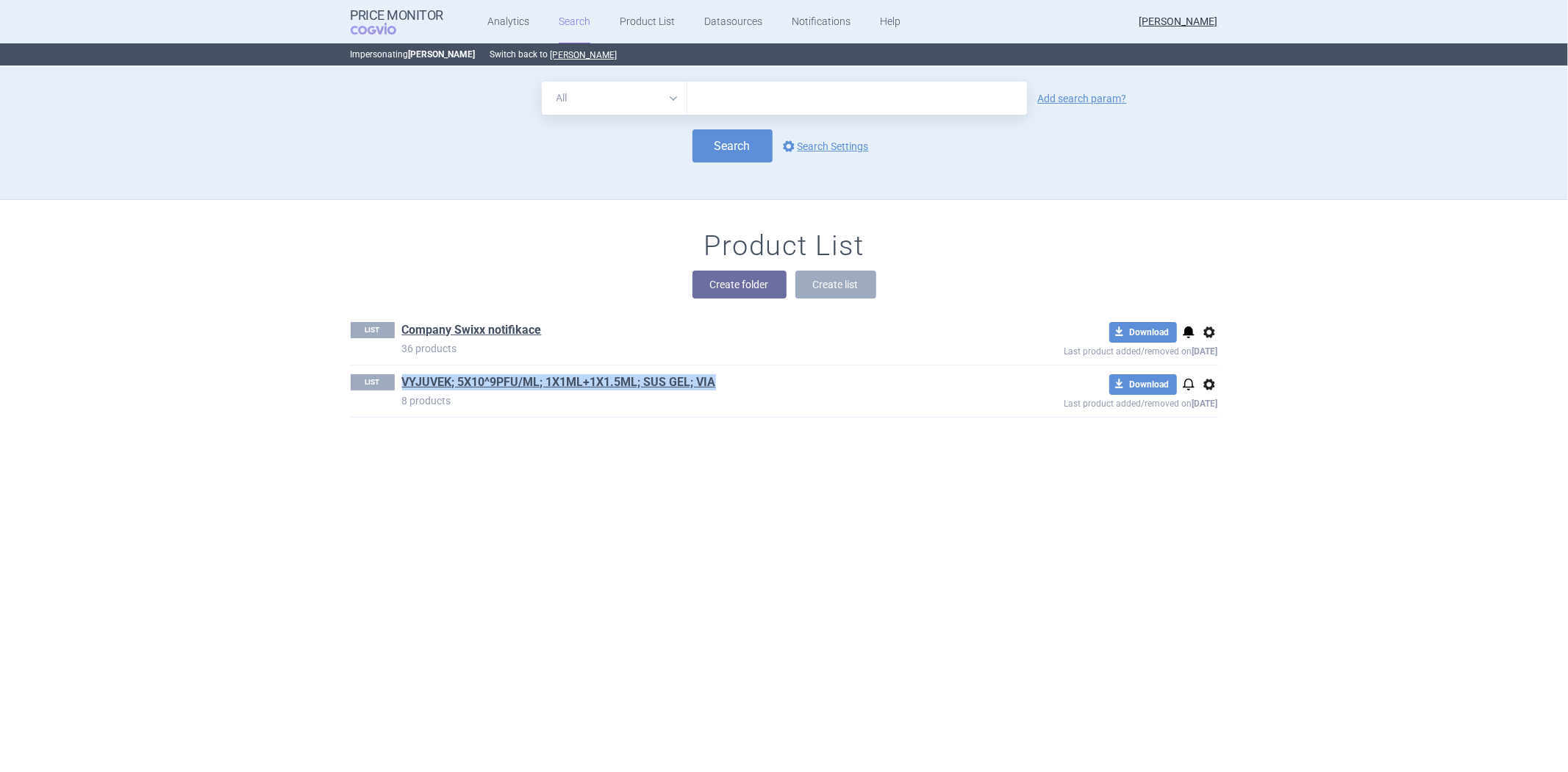
drag, startPoint x: 721, startPoint y: 376, endPoint x: 390, endPoint y: 384, distance: 331.1
click at [390, 384] on div "LIST VYJUVEK; 5X10^9PFU/ML; 1X1ML+1X1.5ML; SUS GEL; VIA 8 products" at bounding box center [654, 390] width 607 height 34
click at [461, 377] on link "VYJUVEK; 5X10^9PFU/ML; 1X1ML+1X1.5ML; SUS GEL; VIA" at bounding box center [559, 382] width 314 height 16
